Goal: Task Accomplishment & Management: Manage account settings

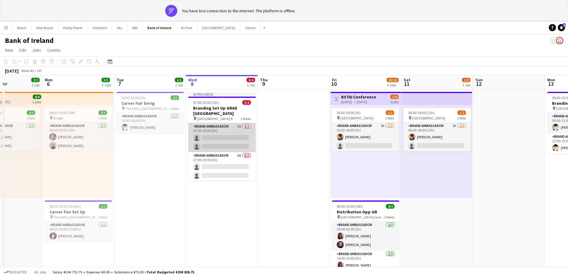
click at [214, 135] on app-card-role "Brand Ambassador 5A 0/2 07:00-10:00 (3h) single-neutral-actions single-neutral-…" at bounding box center [221, 137] width 67 height 29
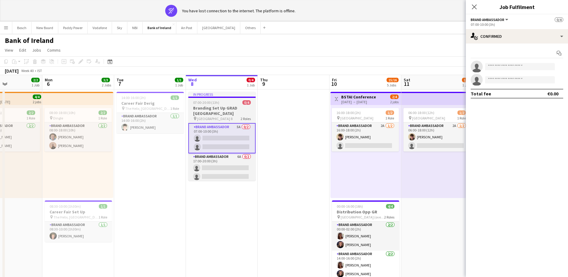
click at [236, 110] on h3 "Branding Set Up GRAD [GEOGRAPHIC_DATA]" at bounding box center [221, 110] width 67 height 11
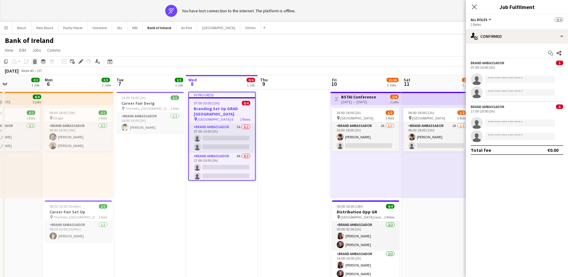
click at [35, 62] on icon "Delete" at bounding box center [34, 61] width 5 height 5
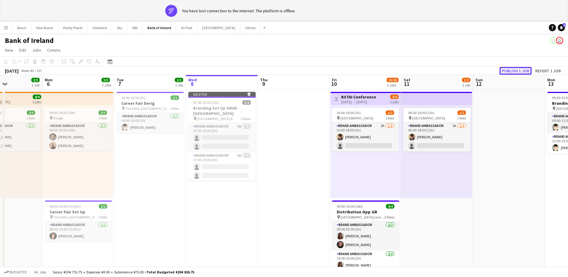
click at [509, 68] on button "Publish 1 job" at bounding box center [516, 71] width 32 height 8
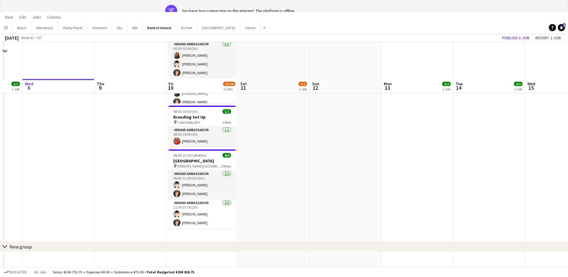
scroll to position [283, 0]
click at [240, 26] on button "Others Close" at bounding box center [250, 28] width 20 height 12
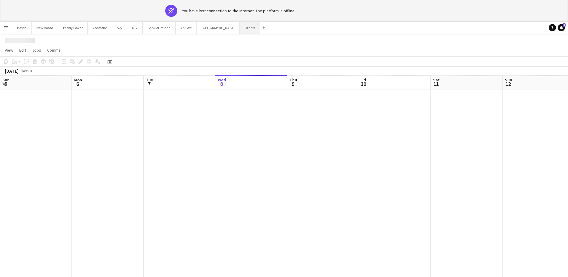
scroll to position [0, 144]
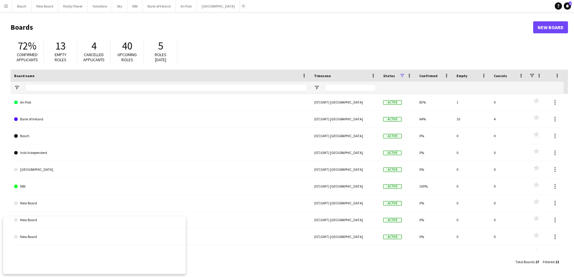
click at [242, 6] on app-icon "Add" at bounding box center [243, 6] width 2 height 2
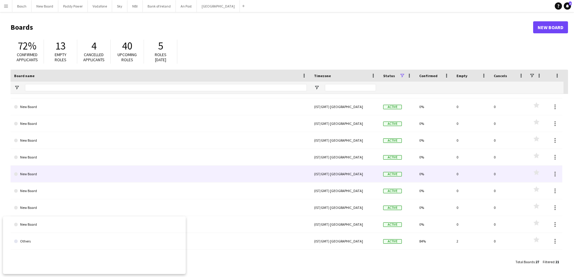
scroll to position [197, 0]
click at [133, 174] on link "Others" at bounding box center [160, 174] width 293 height 17
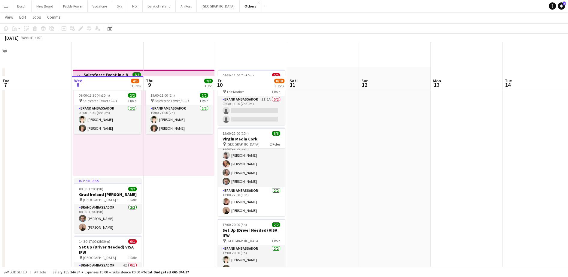
scroll to position [34, 0]
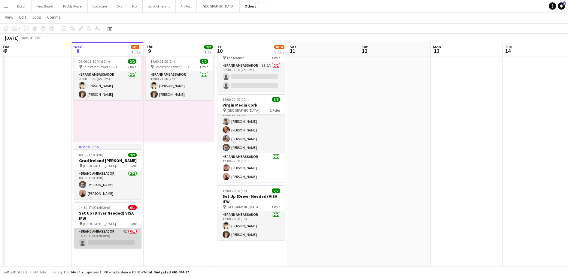
click at [104, 237] on app-card-role "Brand Ambassador 4I 0/1 14:30-17:00 (2h30m) single-neutral-actions" at bounding box center [107, 238] width 67 height 20
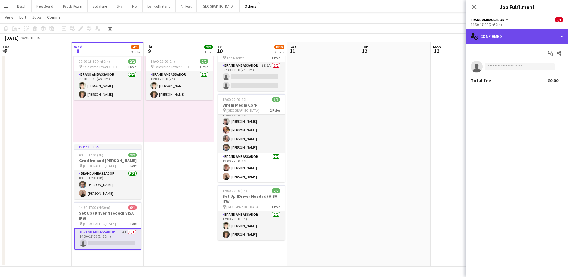
click at [507, 37] on div "single-neutral-actions-check-2 Confirmed" at bounding box center [517, 36] width 102 height 14
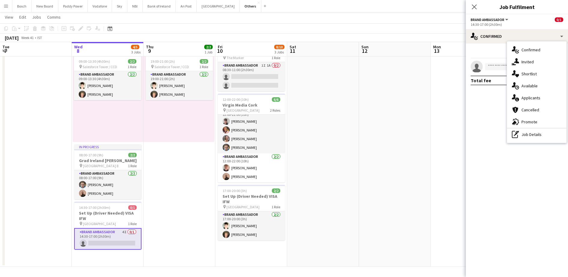
click at [527, 98] on span "Applicants" at bounding box center [531, 97] width 19 height 5
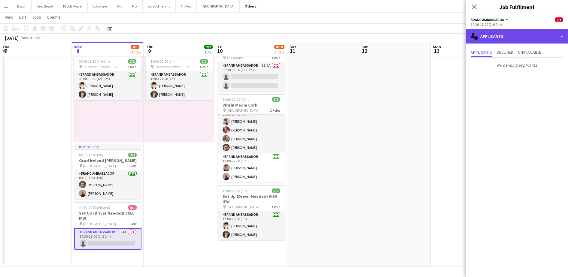
click at [519, 32] on div "single-neutral-actions-information Applicants" at bounding box center [517, 36] width 102 height 14
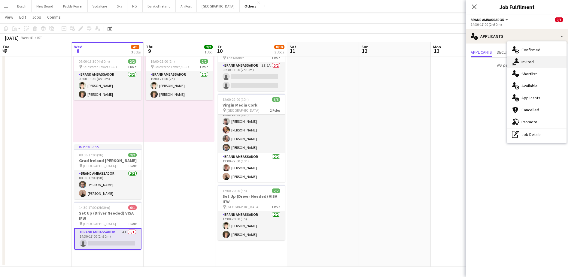
click at [520, 61] on div "single-neutral-actions-share-1 Invited" at bounding box center [536, 62] width 59 height 12
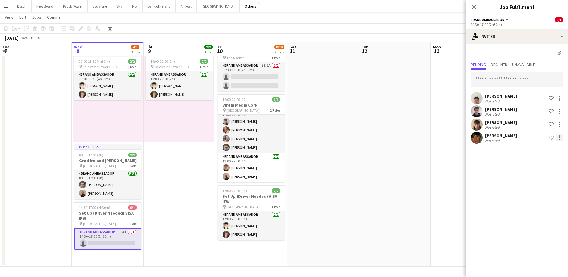
click at [560, 138] on div at bounding box center [559, 137] width 1 height 1
click at [532, 168] on button "Send notification" at bounding box center [540, 163] width 45 height 14
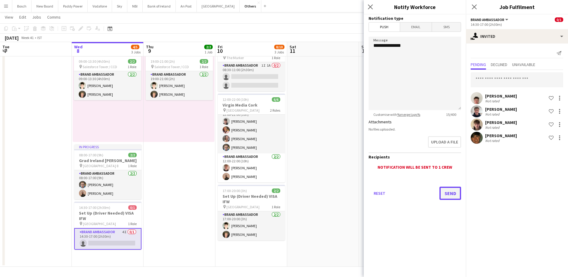
click at [448, 195] on button "Send" at bounding box center [451, 193] width 22 height 13
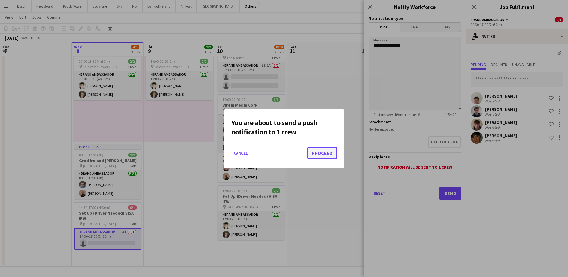
click at [330, 152] on button "Proceed" at bounding box center [322, 153] width 30 height 12
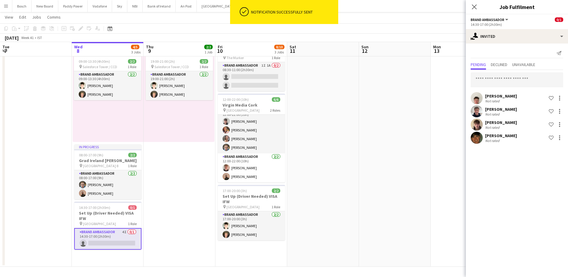
scroll to position [0, 142]
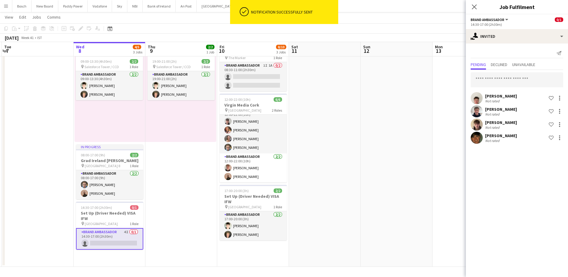
click at [340, 43] on app-calendar-viewport "Sun 5 Mon 6 Tue 7 Wed 8 4/5 3 Jobs Thu 9 2/2 1 Job Fri 10 8/10 3 Jobs Sat 11 Su…" at bounding box center [284, 128] width 568 height 278
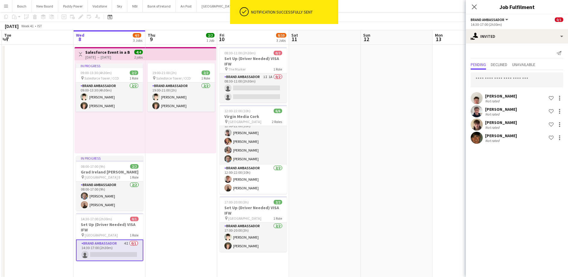
scroll to position [0, 0]
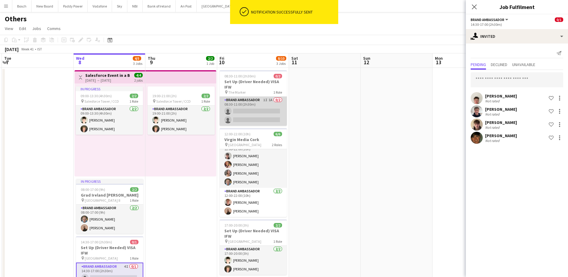
click at [268, 101] on app-card-role "Brand Ambassador 1I 1A 0/2 08:30-11:00 (2h30m) single-neutral-actions single-ne…" at bounding box center [253, 111] width 67 height 29
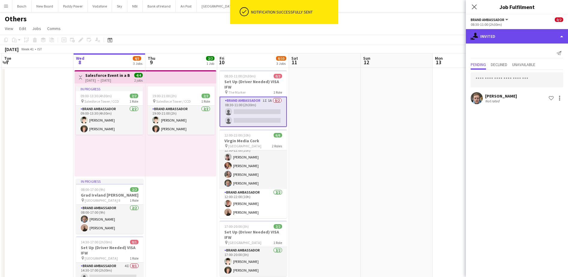
click at [505, 39] on div "single-neutral-actions-share-1 Invited" at bounding box center [517, 36] width 102 height 14
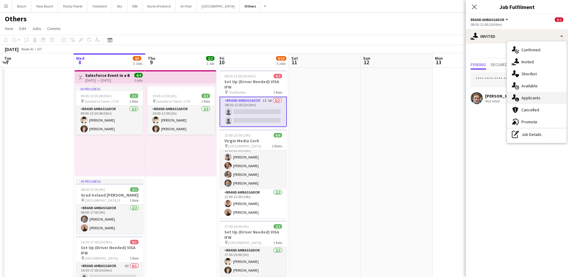
click at [538, 99] on span "Applicants" at bounding box center [531, 97] width 19 height 5
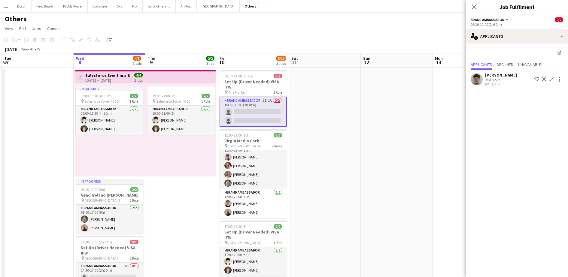
scroll to position [0, 205]
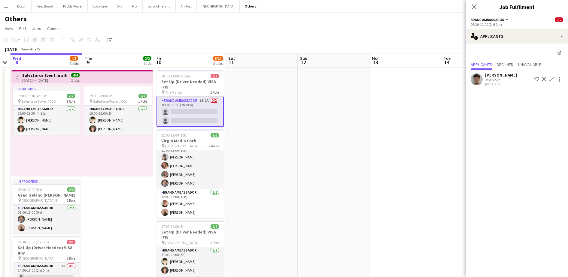
click at [499, 75] on div "William Shaw" at bounding box center [501, 74] width 32 height 5
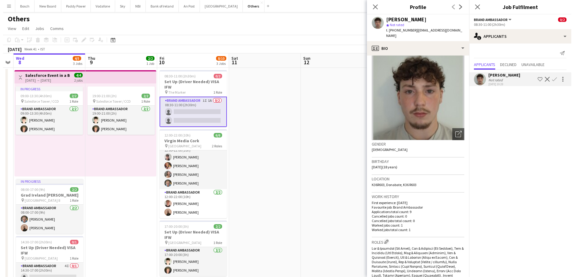
scroll to position [0, 0]
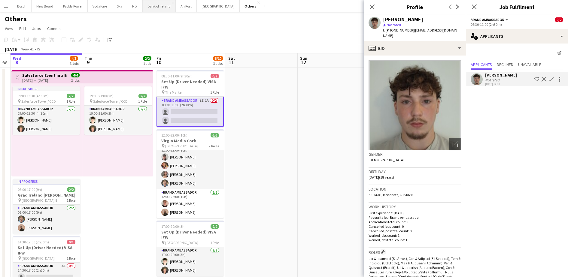
click at [149, 8] on button "Bank of Ireland Close" at bounding box center [159, 6] width 33 height 12
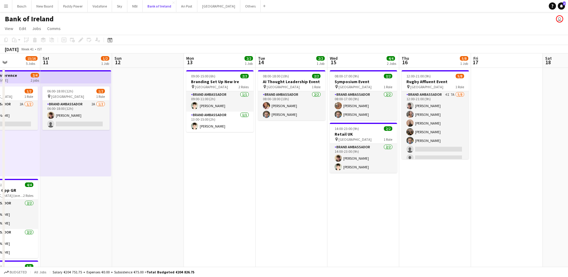
scroll to position [0, 209]
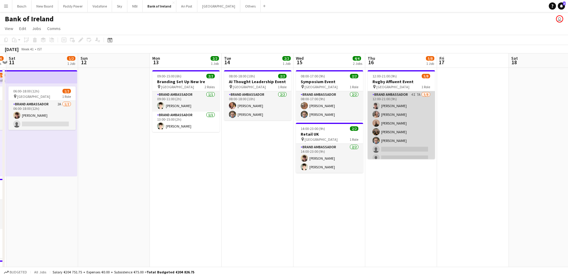
click at [416, 126] on app-card-role "Brand Ambassador 4I 7A 5/8 12:00-21:00 (9h) David Allen Clodagh O’ Callaghan An…" at bounding box center [401, 131] width 67 height 81
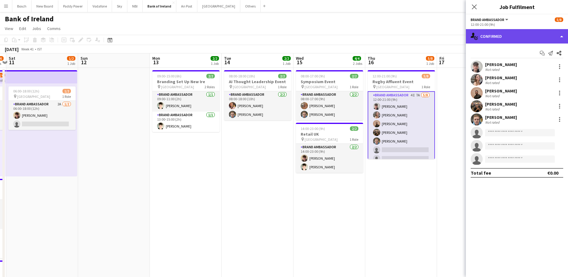
click at [506, 37] on div "single-neutral-actions-check-2 Confirmed" at bounding box center [517, 36] width 102 height 14
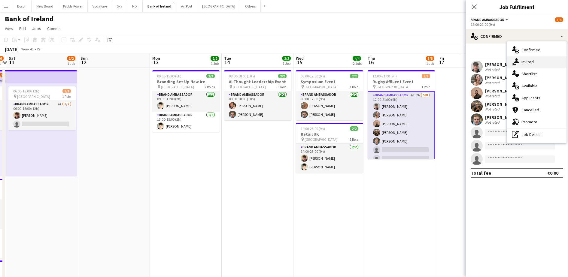
click at [528, 62] on span "Invited" at bounding box center [528, 61] width 12 height 5
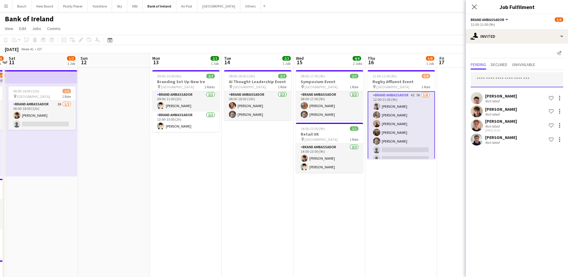
click at [502, 82] on input "text" at bounding box center [517, 79] width 93 height 15
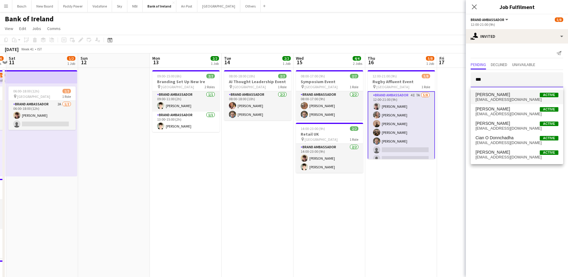
type input "***"
click at [498, 99] on span "ciaragorman2001@hotmail.com" at bounding box center [517, 99] width 83 height 5
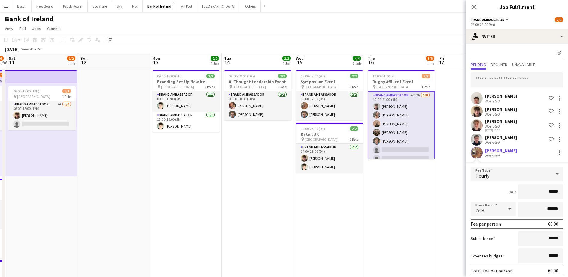
scroll to position [24, 0]
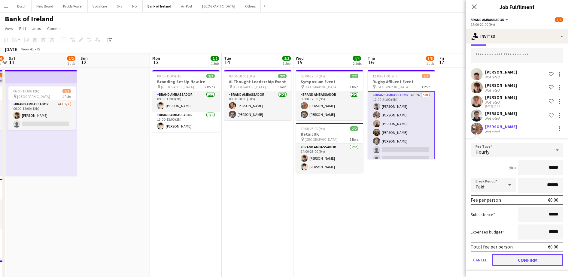
click at [522, 259] on button "Confirm" at bounding box center [527, 260] width 71 height 12
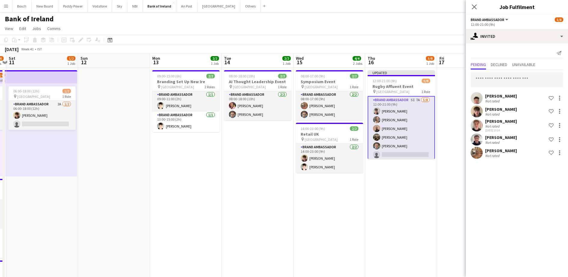
scroll to position [0, 0]
click at [443, 48] on div "October 2025 Week 41 • IST Publish 1 job Revert 1 job" at bounding box center [284, 49] width 568 height 8
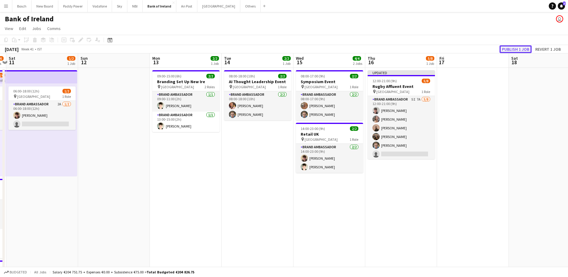
click at [514, 48] on button "Publish 1 job" at bounding box center [516, 49] width 32 height 8
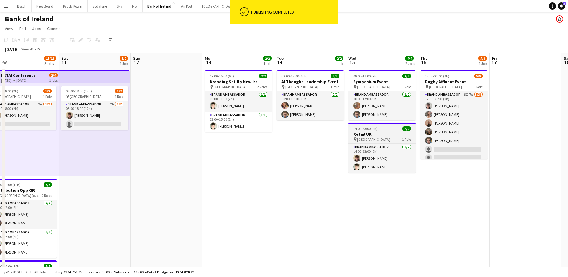
scroll to position [0, 156]
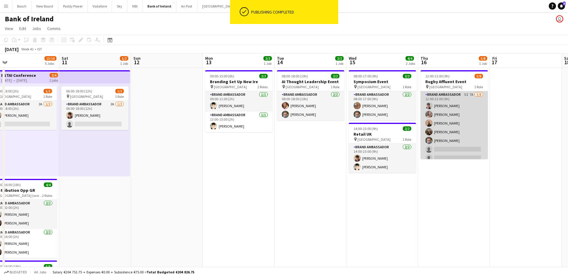
click at [466, 131] on app-card-role "Brand Ambassador 5I 7A 5/8 12:00-21:00 (9h) David Allen Clodagh O’ Callaghan An…" at bounding box center [454, 131] width 67 height 81
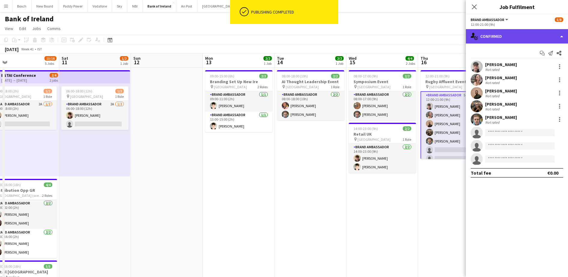
click at [505, 35] on div "single-neutral-actions-check-2 Confirmed" at bounding box center [517, 36] width 102 height 14
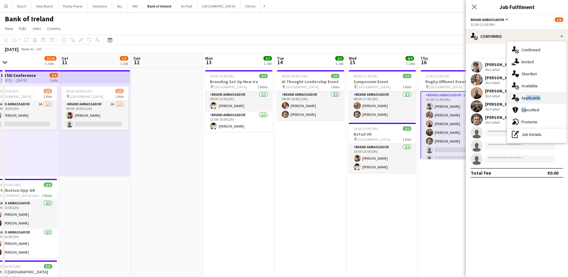
drag, startPoint x: 523, startPoint y: 104, endPoint x: 524, endPoint y: 99, distance: 5.4
click at [524, 99] on div "single-neutral-actions-check-2 Confirmed single-neutral-actions-share-1 Invited…" at bounding box center [536, 92] width 59 height 102
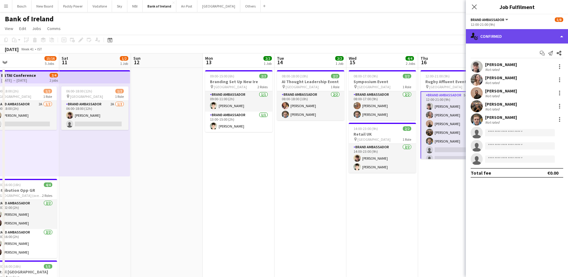
click at [521, 36] on div "single-neutral-actions-check-2 Confirmed" at bounding box center [517, 36] width 102 height 14
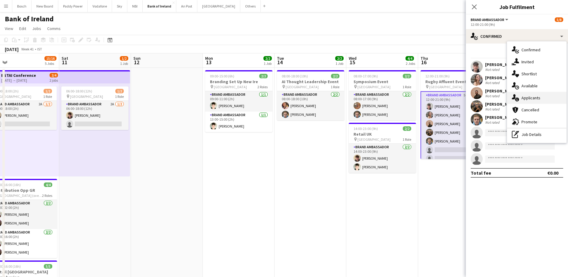
click at [534, 97] on span "Applicants" at bounding box center [531, 97] width 19 height 5
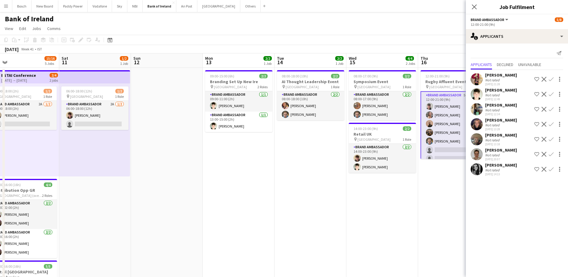
click at [513, 23] on div "12:00-21:00 (9h)" at bounding box center [517, 24] width 93 height 5
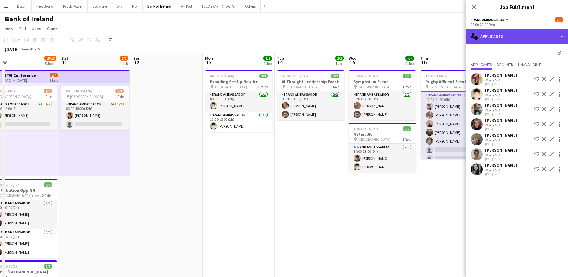
click at [516, 39] on div "single-neutral-actions-information Applicants" at bounding box center [517, 36] width 102 height 14
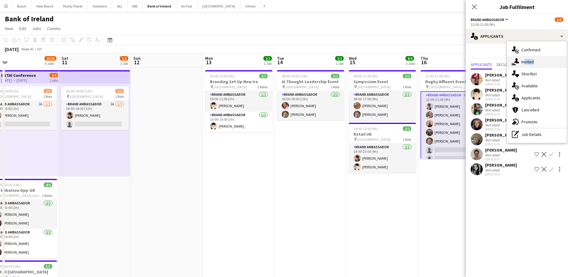
drag, startPoint x: 521, startPoint y: 68, endPoint x: 522, endPoint y: 63, distance: 5.3
click at [522, 63] on div "single-neutral-actions-check-2 Confirmed single-neutral-actions-share-1 Invited…" at bounding box center [536, 92] width 59 height 102
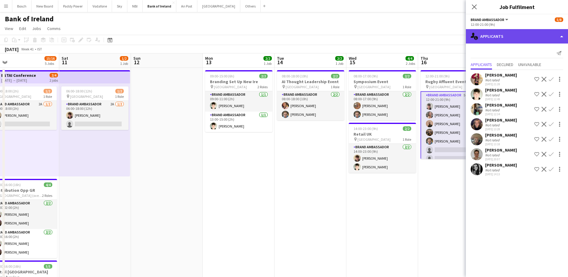
click at [506, 40] on div "single-neutral-actions-information Applicants" at bounding box center [517, 36] width 102 height 14
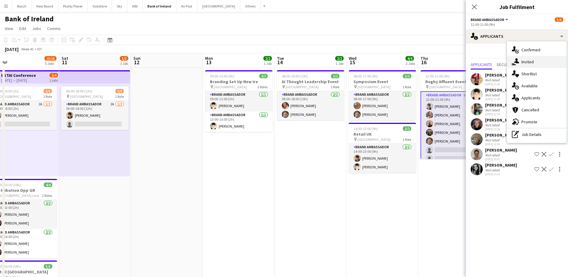
click at [515, 59] on icon "single-neutral-actions-share-1" at bounding box center [515, 61] width 7 height 7
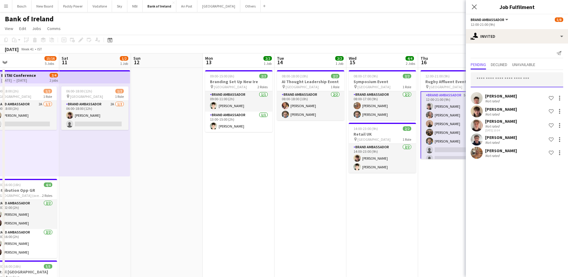
click at [489, 82] on input "text" at bounding box center [517, 79] width 93 height 15
click at [558, 127] on div at bounding box center [559, 125] width 7 height 7
click at [546, 150] on span "Send notification" at bounding box center [540, 150] width 35 height 5
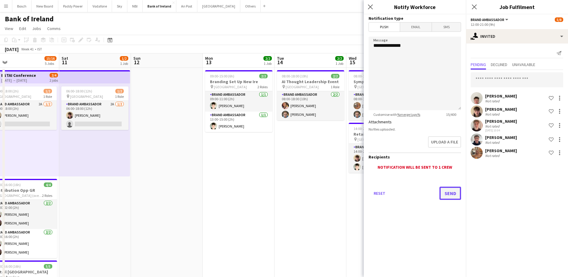
click at [444, 191] on button "Send" at bounding box center [451, 193] width 22 height 13
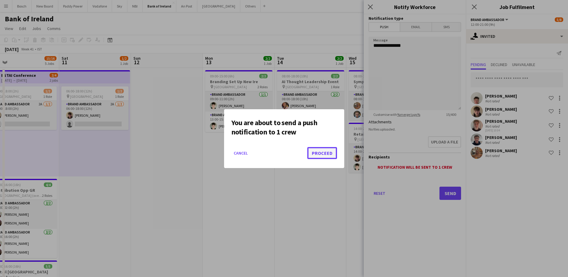
click at [329, 159] on button "Proceed" at bounding box center [322, 153] width 30 height 12
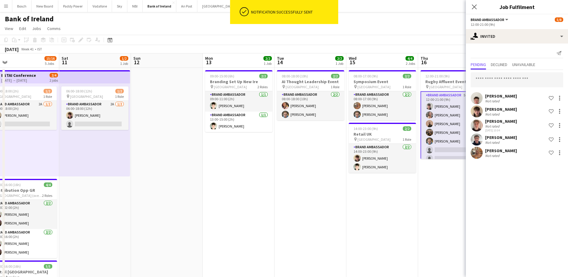
click at [369, 34] on app-page-menu "View Day view expanded Day view collapsed Month view Date picker Jump to today …" at bounding box center [284, 28] width 568 height 11
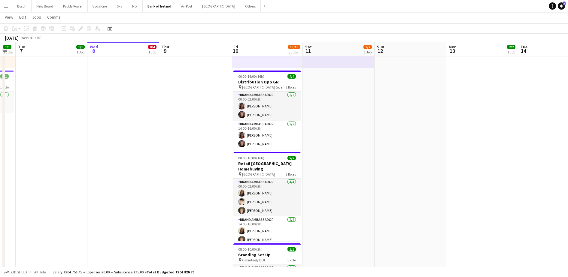
scroll to position [239, 0]
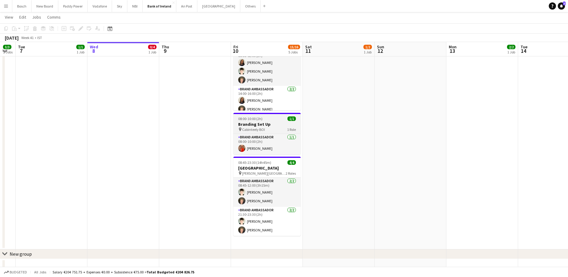
click at [272, 126] on h3 "Branding Set Up" at bounding box center [266, 124] width 67 height 5
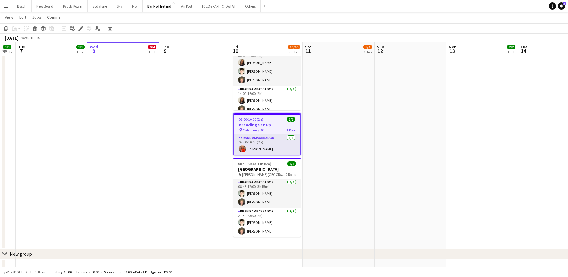
scroll to position [0, 128]
click at [79, 28] on icon "Edit" at bounding box center [80, 28] width 5 height 5
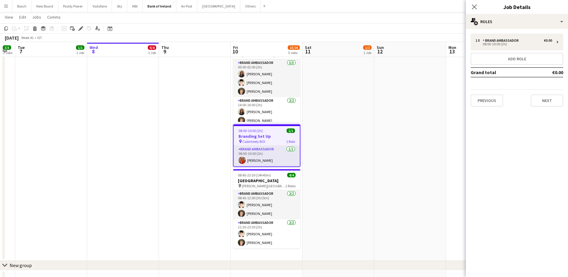
scroll to position [228, 0]
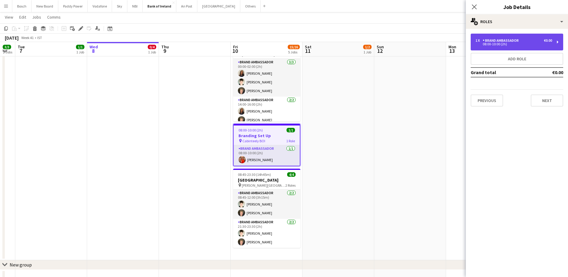
click at [532, 46] on div "1 x Brand Ambassador €0.00 08:00-10:00 (2h)" at bounding box center [517, 42] width 93 height 17
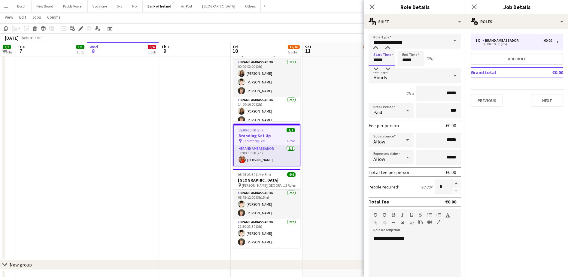
click at [385, 63] on input "*****" at bounding box center [382, 58] width 26 height 15
type input "*****"
click at [409, 62] on input "*****" at bounding box center [411, 58] width 26 height 15
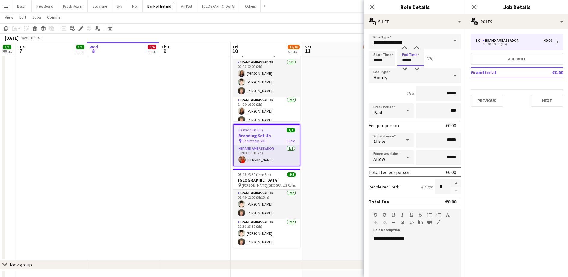
click at [409, 62] on input "*****" at bounding box center [411, 58] width 26 height 15
type input "*****"
click at [338, 38] on div "October 2025 Week 41 • IST" at bounding box center [284, 38] width 568 height 8
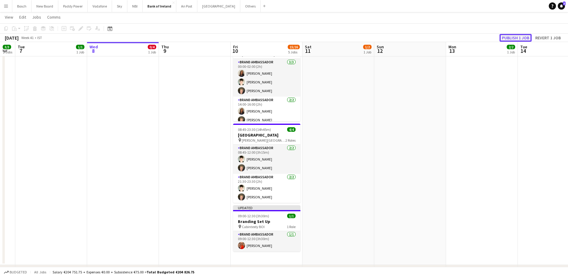
click at [512, 36] on button "Publish 1 job" at bounding box center [516, 38] width 32 height 8
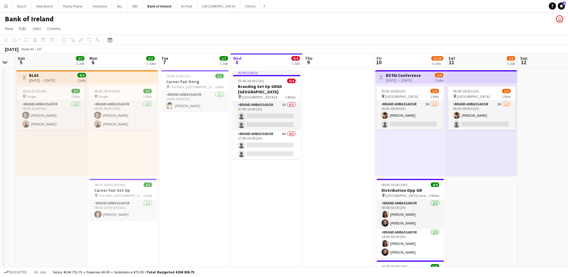
scroll to position [0, 164]
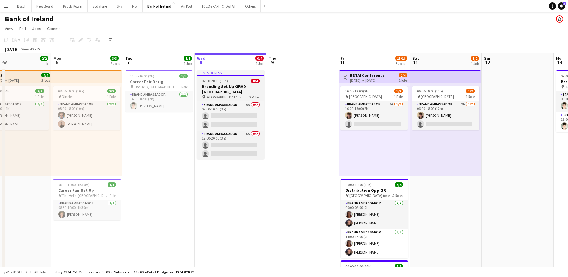
click at [228, 84] on h3 "Branding Set Up GRAD [GEOGRAPHIC_DATA]" at bounding box center [230, 89] width 67 height 11
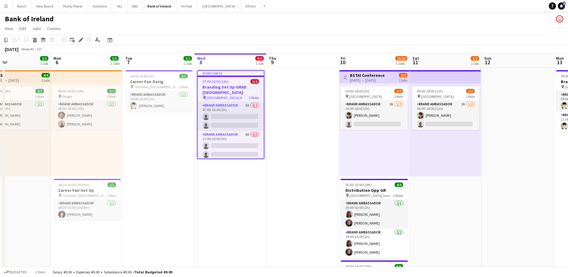
click at [35, 42] on icon at bounding box center [34, 40] width 3 height 3
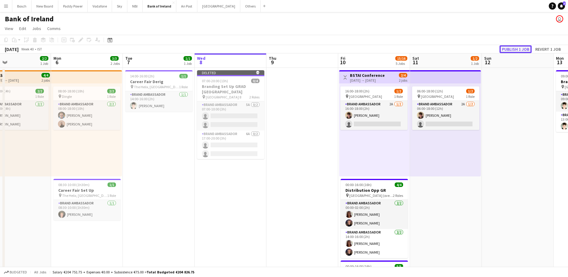
click at [526, 50] on button "Publish 1 job" at bounding box center [516, 49] width 32 height 8
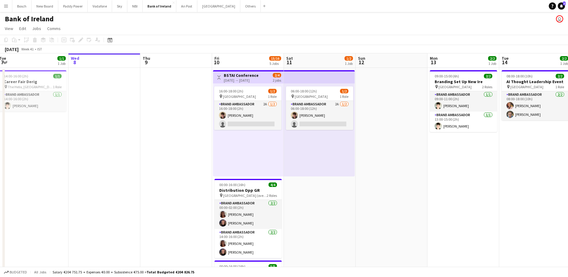
scroll to position [0, 218]
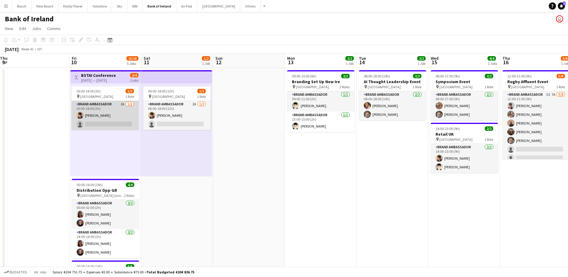
click at [117, 114] on app-card-role "Brand Ambassador 2A 1/2 16:00-18:00 (2h) David Woods single-neutral-actions" at bounding box center [105, 115] width 67 height 29
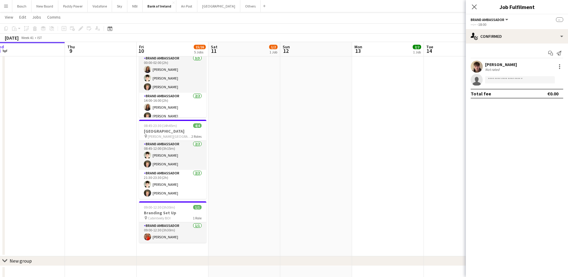
scroll to position [232, 0]
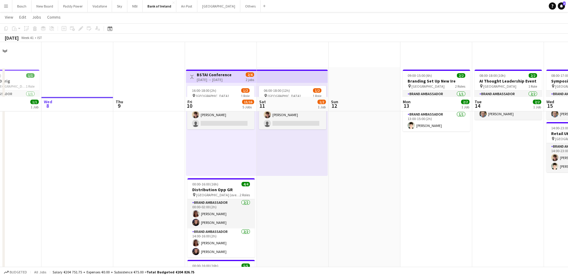
scroll to position [73, 0]
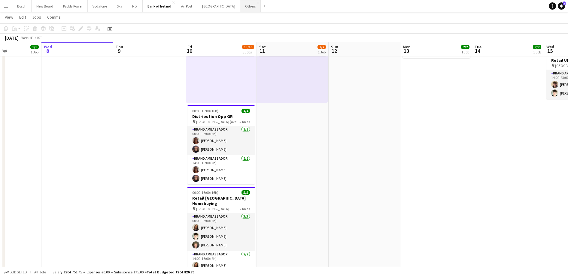
click at [240, 7] on button "Others Close" at bounding box center [250, 6] width 20 height 12
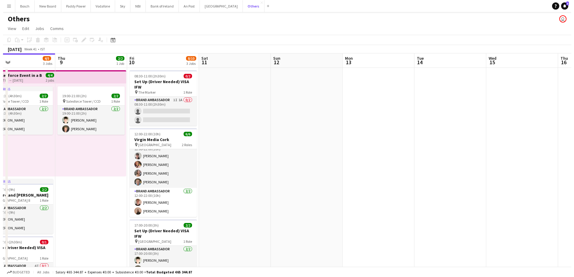
scroll to position [0, 165]
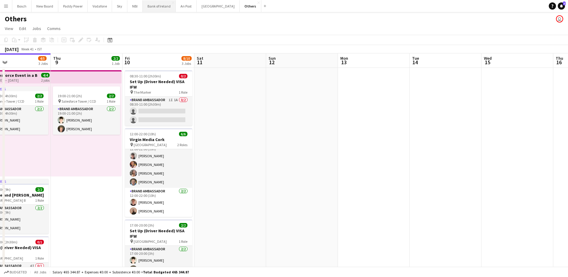
click at [162, 8] on button "Bank of Ireland Close" at bounding box center [159, 6] width 33 height 12
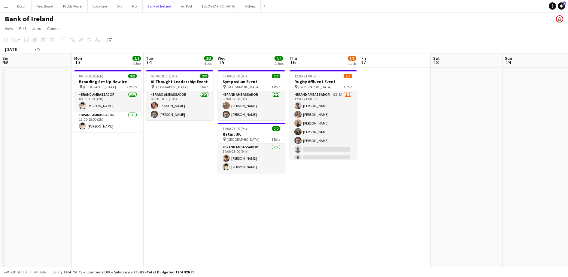
scroll to position [0, 221]
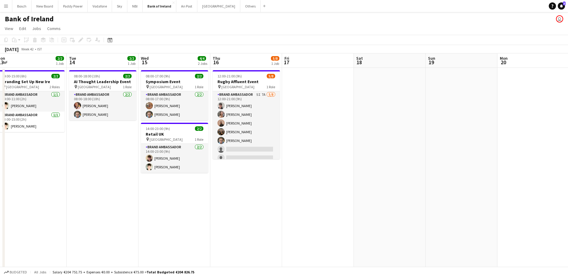
click at [267, 208] on app-date-cell "12:00-21:00 (9h) 5/8 Rugby Affluent Event pin Cork 1 Role Brand Ambassador 5I 7…" at bounding box center [246, 278] width 72 height 421
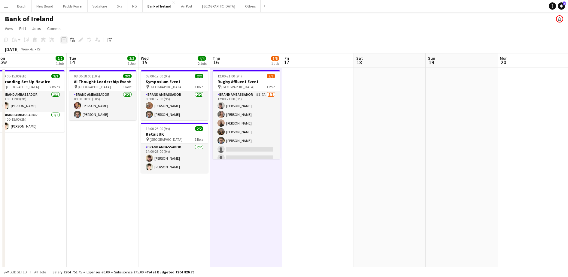
click at [65, 40] on icon at bounding box center [64, 40] width 3 height 3
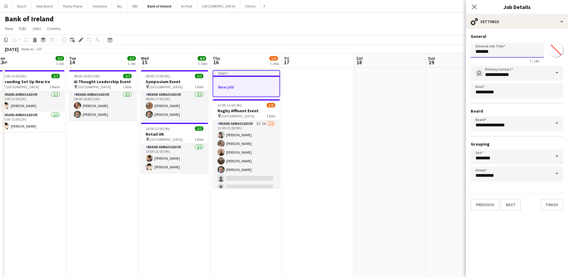
click at [490, 49] on input "*******" at bounding box center [507, 50] width 73 height 15
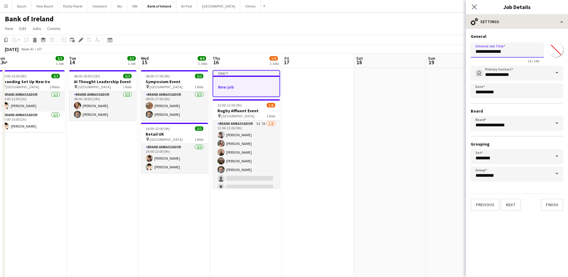
type input "**********"
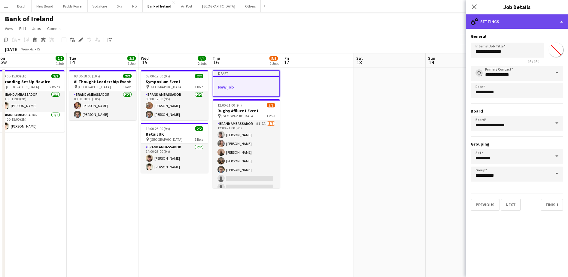
click at [518, 23] on div "cog-double-3 Settings" at bounding box center [517, 21] width 102 height 14
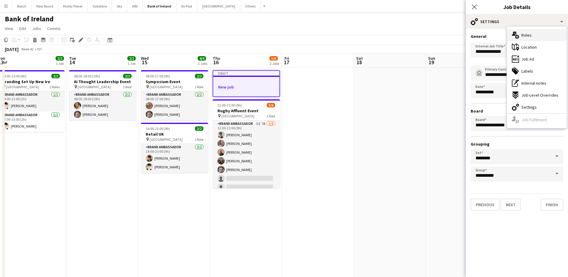
click at [525, 35] on span "Roles" at bounding box center [527, 34] width 10 height 5
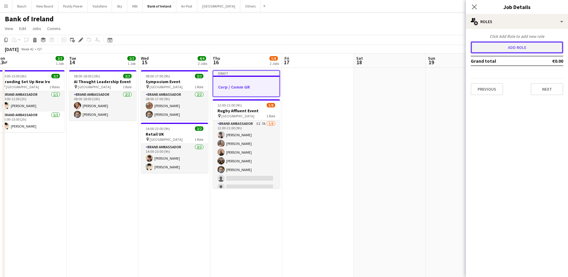
click at [489, 46] on button "Add role" at bounding box center [517, 47] width 93 height 12
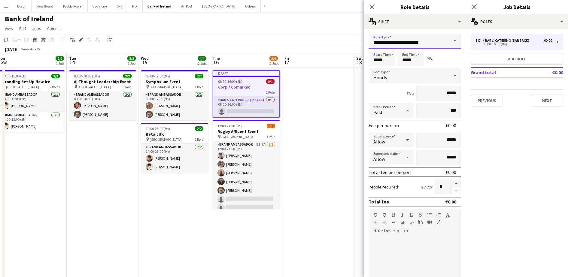
click at [423, 37] on input "**********" at bounding box center [415, 41] width 93 height 15
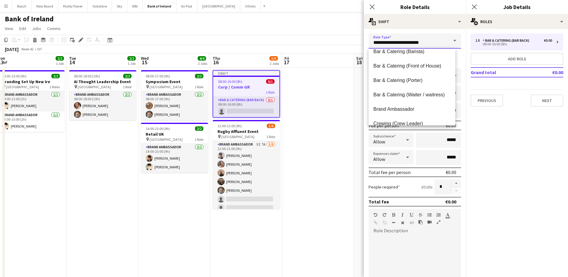
scroll to position [66, 0]
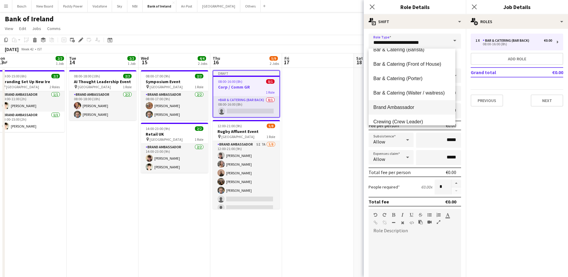
click at [419, 105] on span "Brand Ambassador" at bounding box center [412, 108] width 77 height 6
type input "**********"
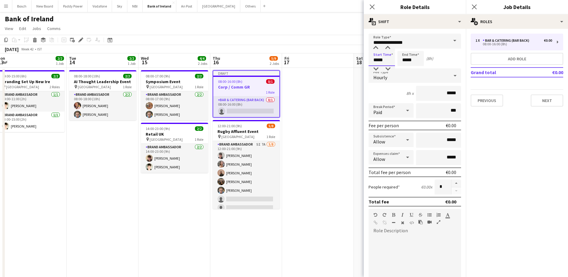
click at [386, 63] on input "*****" at bounding box center [382, 58] width 26 height 15
type input "*****"
click at [452, 184] on button "button" at bounding box center [457, 184] width 10 height 8
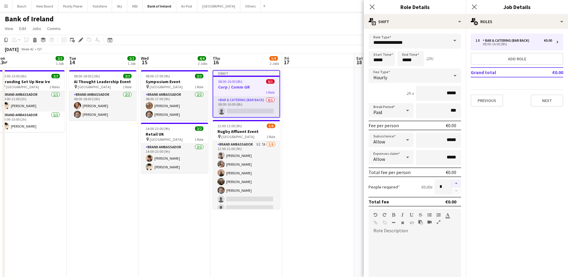
type input "*"
click at [497, 58] on button "Add role" at bounding box center [517, 59] width 93 height 12
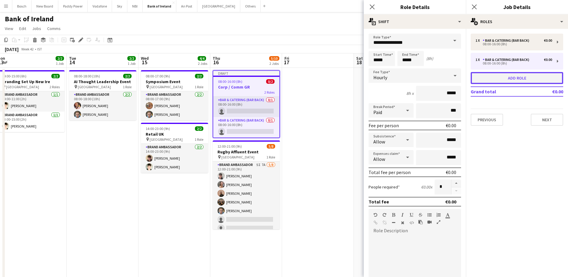
type input "**********"
type input "*****"
type input "*"
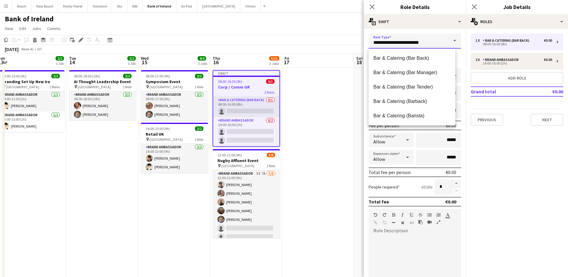
click at [410, 41] on input "**********" at bounding box center [415, 41] width 93 height 15
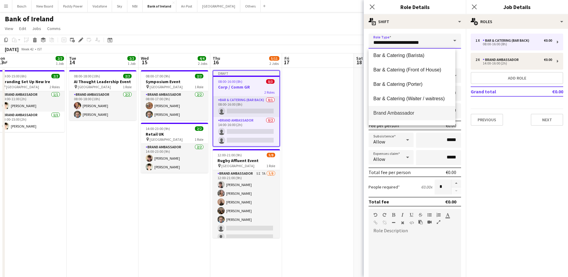
scroll to position [84, 0]
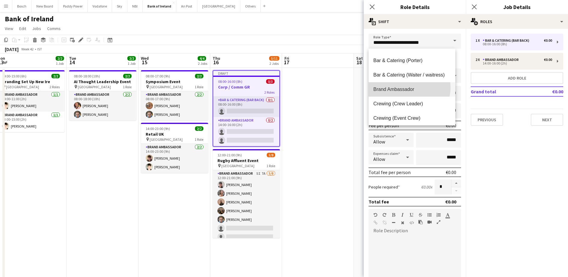
click at [408, 87] on span "Brand Ambassador" at bounding box center [412, 90] width 77 height 6
type input "**********"
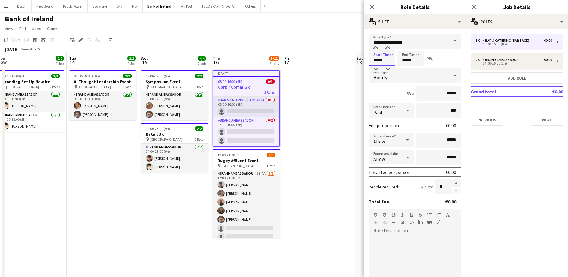
click at [382, 60] on input "*****" at bounding box center [382, 58] width 26 height 15
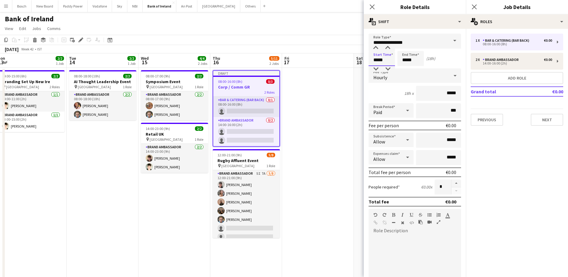
type input "*****"
click at [412, 62] on input "*****" at bounding box center [411, 58] width 26 height 15
type input "*****"
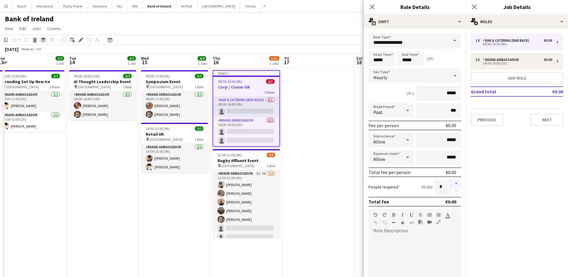
click at [452, 181] on button "button" at bounding box center [457, 184] width 10 height 8
type input "*"
click at [545, 115] on button "Next" at bounding box center [547, 120] width 32 height 12
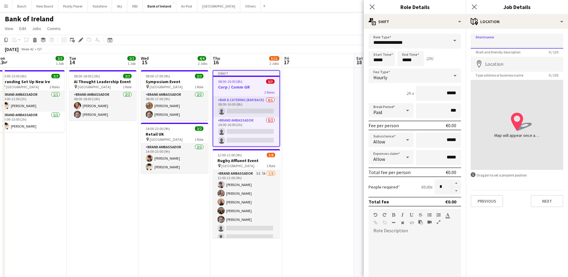
click at [508, 37] on input "Shortname" at bounding box center [517, 41] width 93 height 15
type input "**********"
click at [550, 196] on button "Next" at bounding box center [547, 201] width 32 height 12
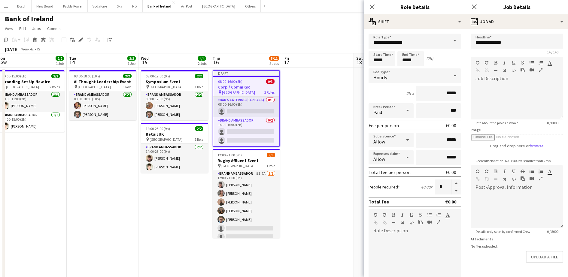
click at [340, 31] on app-page-menu "View Day view expanded Day view collapsed Month view Date picker Jump to today …" at bounding box center [284, 28] width 568 height 11
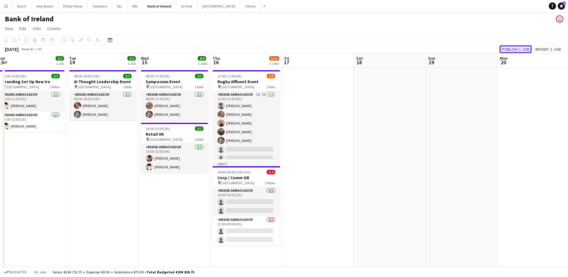
click at [517, 46] on button "Publish 1 job" at bounding box center [516, 49] width 32 height 8
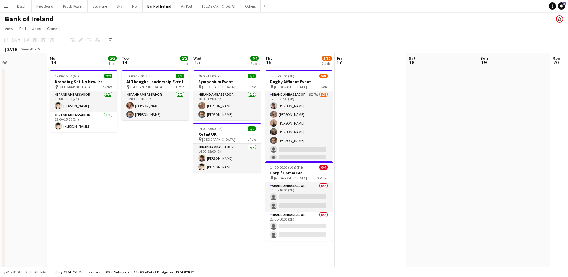
scroll to position [0, 242]
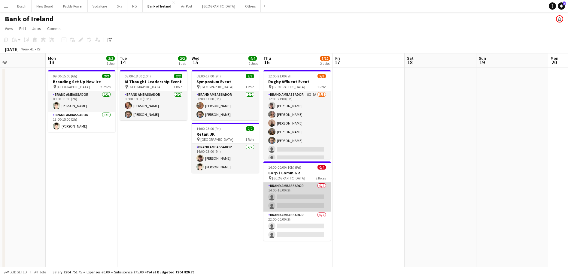
click at [276, 190] on app-card-role "Brand Ambassador 0/2 14:00-16:00 (2h) single-neutral-actions single-neutral-act…" at bounding box center [297, 197] width 67 height 29
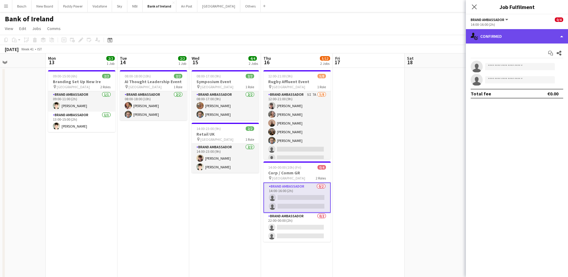
click at [483, 38] on div "single-neutral-actions-check-2 Confirmed" at bounding box center [517, 36] width 102 height 14
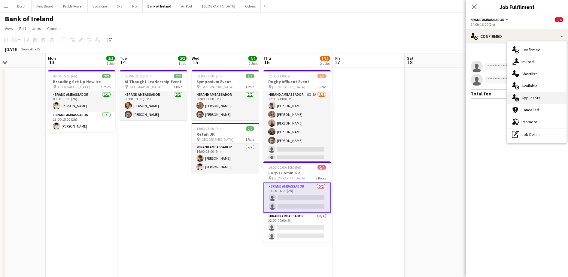
click at [523, 100] on span "Applicants" at bounding box center [531, 97] width 19 height 5
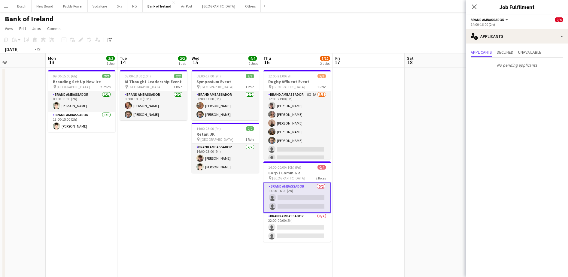
scroll to position [0, 226]
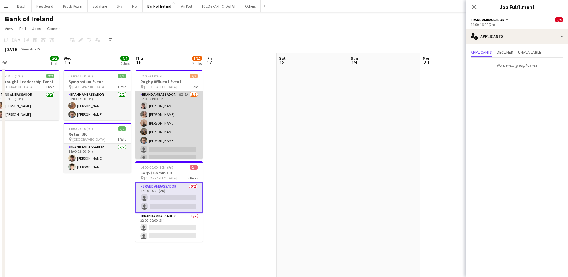
click at [196, 133] on app-card-role "Brand Ambassador 5I 7A 5/8 12:00-21:00 (9h) David Allen Clodagh O’ Callaghan An…" at bounding box center [169, 131] width 67 height 81
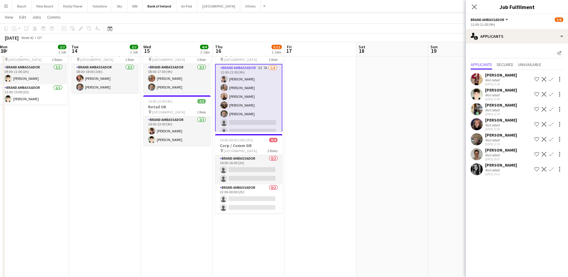
scroll to position [0, 0]
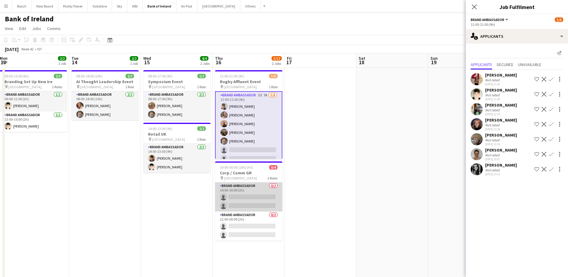
click at [262, 201] on app-card-role "Brand Ambassador 0/2 14:00-16:00 (2h) single-neutral-actions single-neutral-act…" at bounding box center [248, 197] width 67 height 29
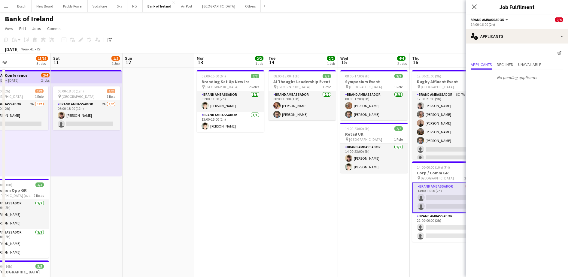
scroll to position [0, 141]
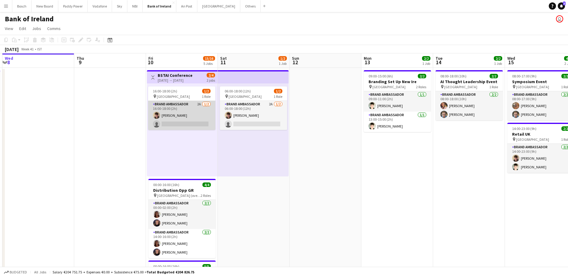
click at [185, 108] on app-card-role "Brand Ambassador 2A 1/2 16:00-18:00 (2h) David Woods single-neutral-actions" at bounding box center [181, 115] width 67 height 29
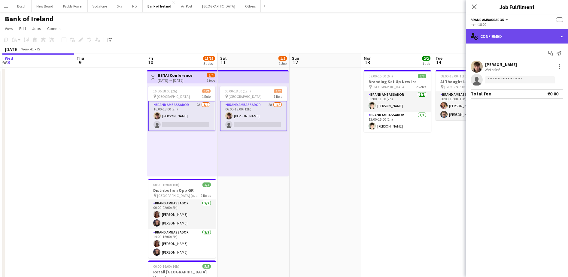
click at [508, 38] on div "single-neutral-actions-check-2 Confirmed" at bounding box center [517, 36] width 102 height 14
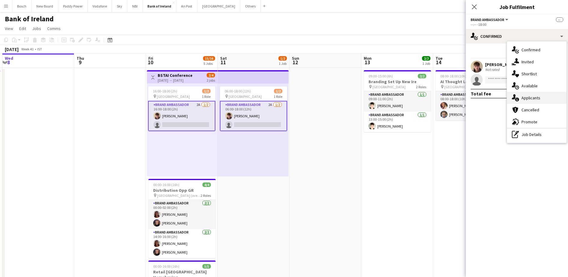
click at [526, 100] on span "Applicants" at bounding box center [531, 97] width 19 height 5
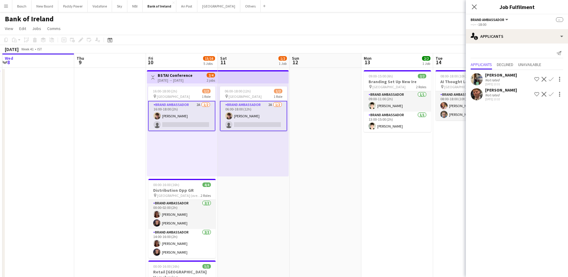
click at [372, 27] on app-page-menu "View Day view expanded Day view collapsed Month view Date picker Jump to today …" at bounding box center [284, 28] width 568 height 11
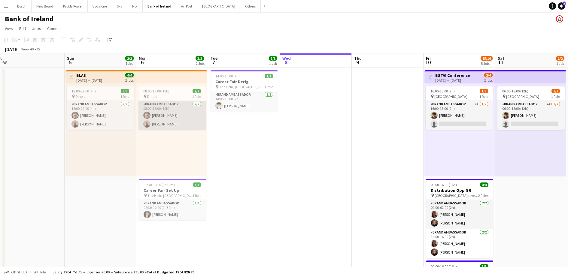
scroll to position [0, 152]
click at [175, 113] on app-card-role "Brand Ambassador 2/2 08:00-18:00 (10h) Dominik Morycki Andrew Ajetunmobi" at bounding box center [171, 115] width 67 height 29
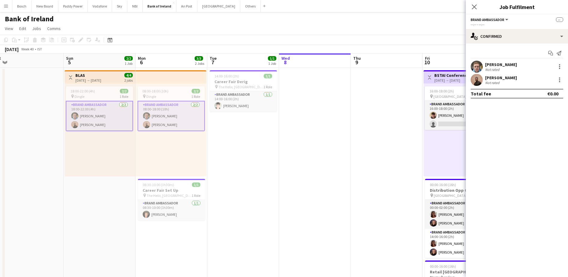
click at [504, 75] on div "[PERSON_NAME]" at bounding box center [501, 77] width 32 height 5
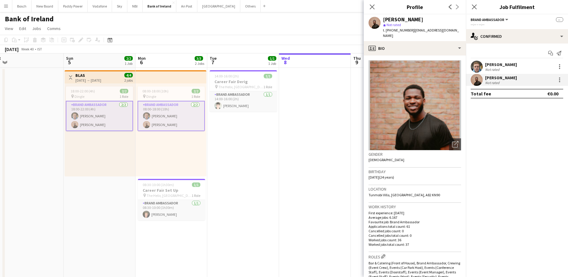
drag, startPoint x: 437, startPoint y: 20, endPoint x: 402, endPoint y: 19, distance: 34.3
click at [402, 19] on div "Andrew Ajetunmobi star Not rated t. +353838185057 | ibkjet@gmail.com" at bounding box center [415, 27] width 102 height 27
copy div "Ajetunmobi"
